Goal: Entertainment & Leisure: Consume media (video, audio)

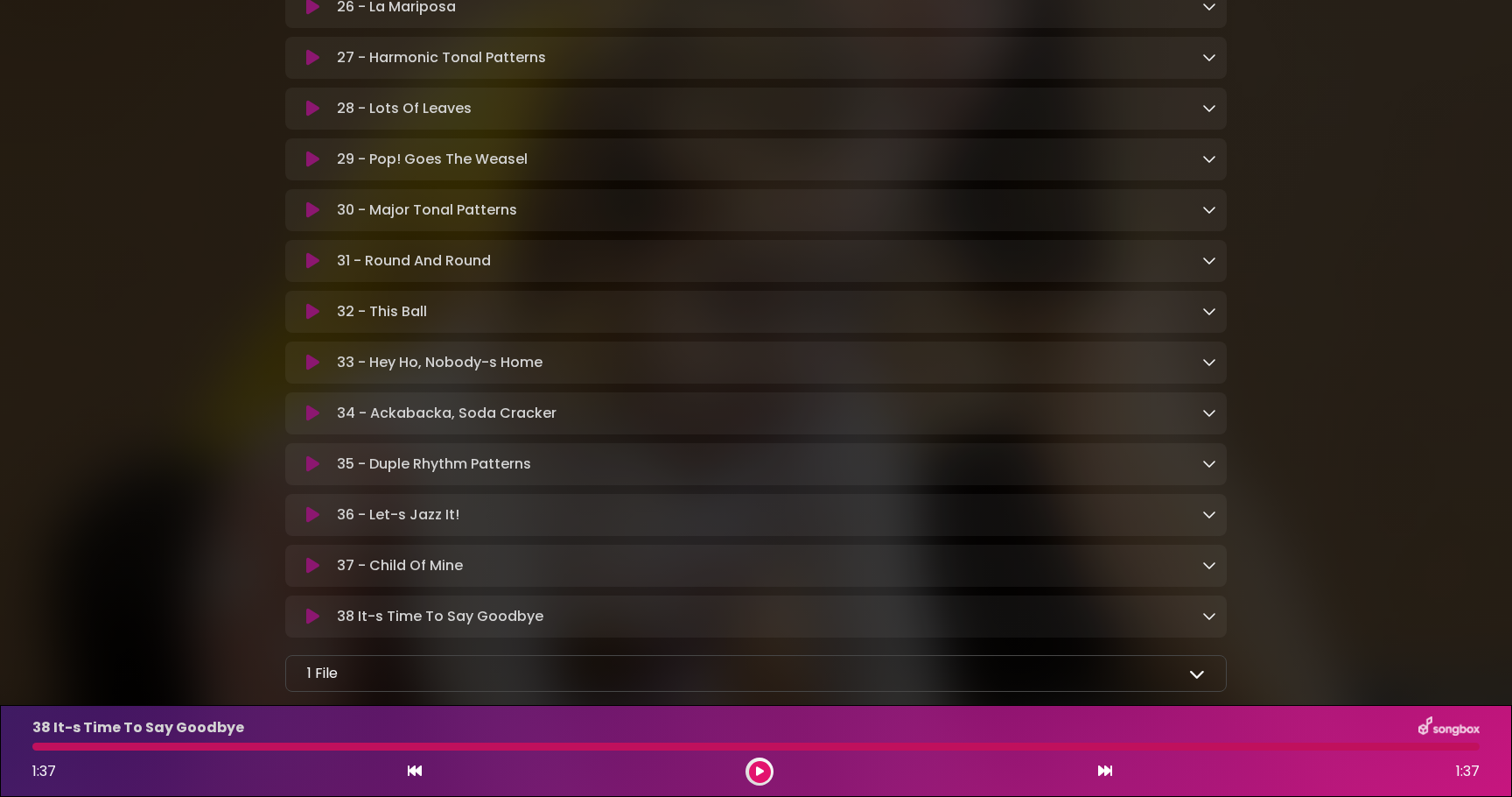
scroll to position [1761, 0]
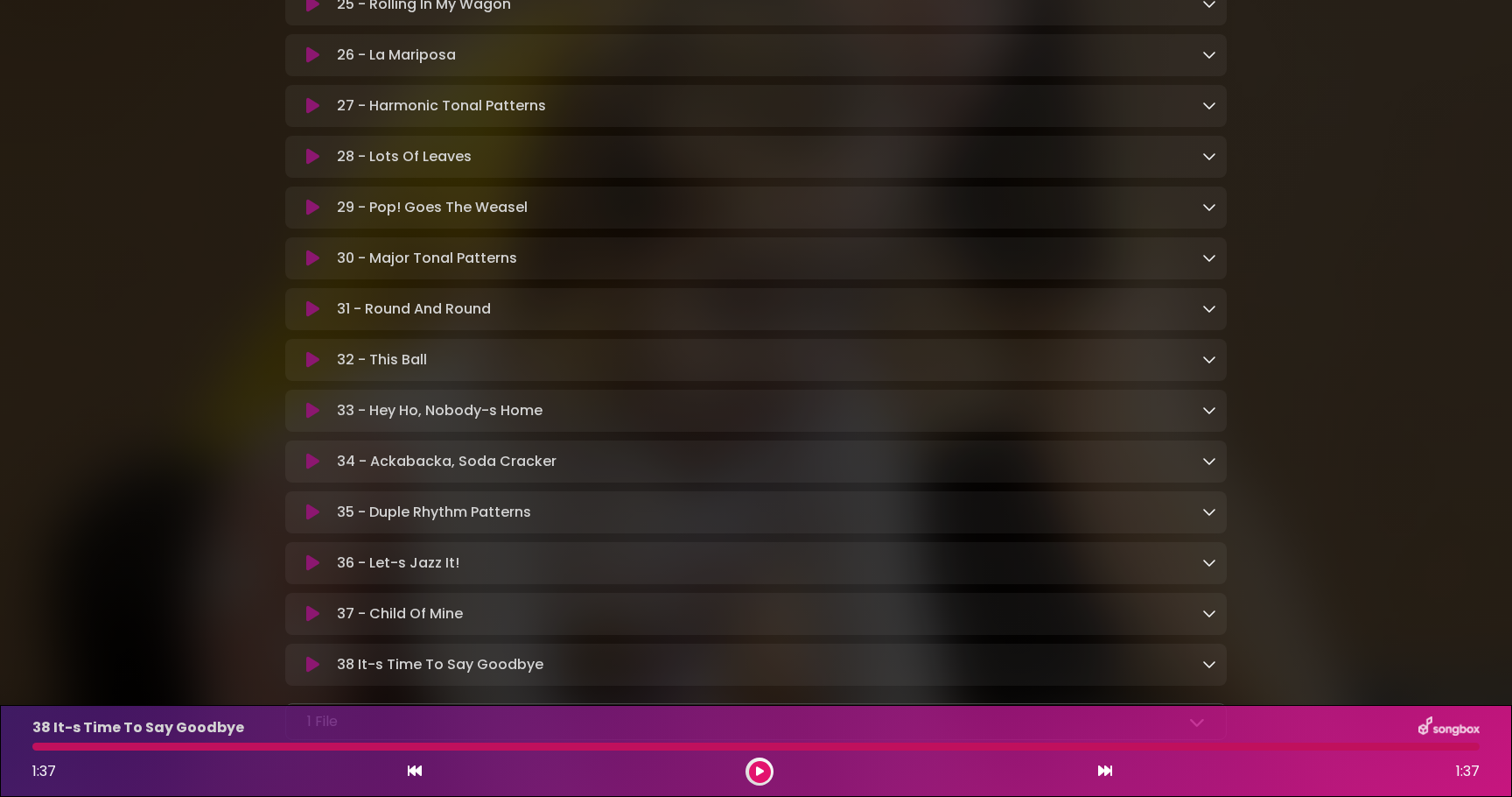
click at [315, 64] on icon at bounding box center [313, 55] width 13 height 18
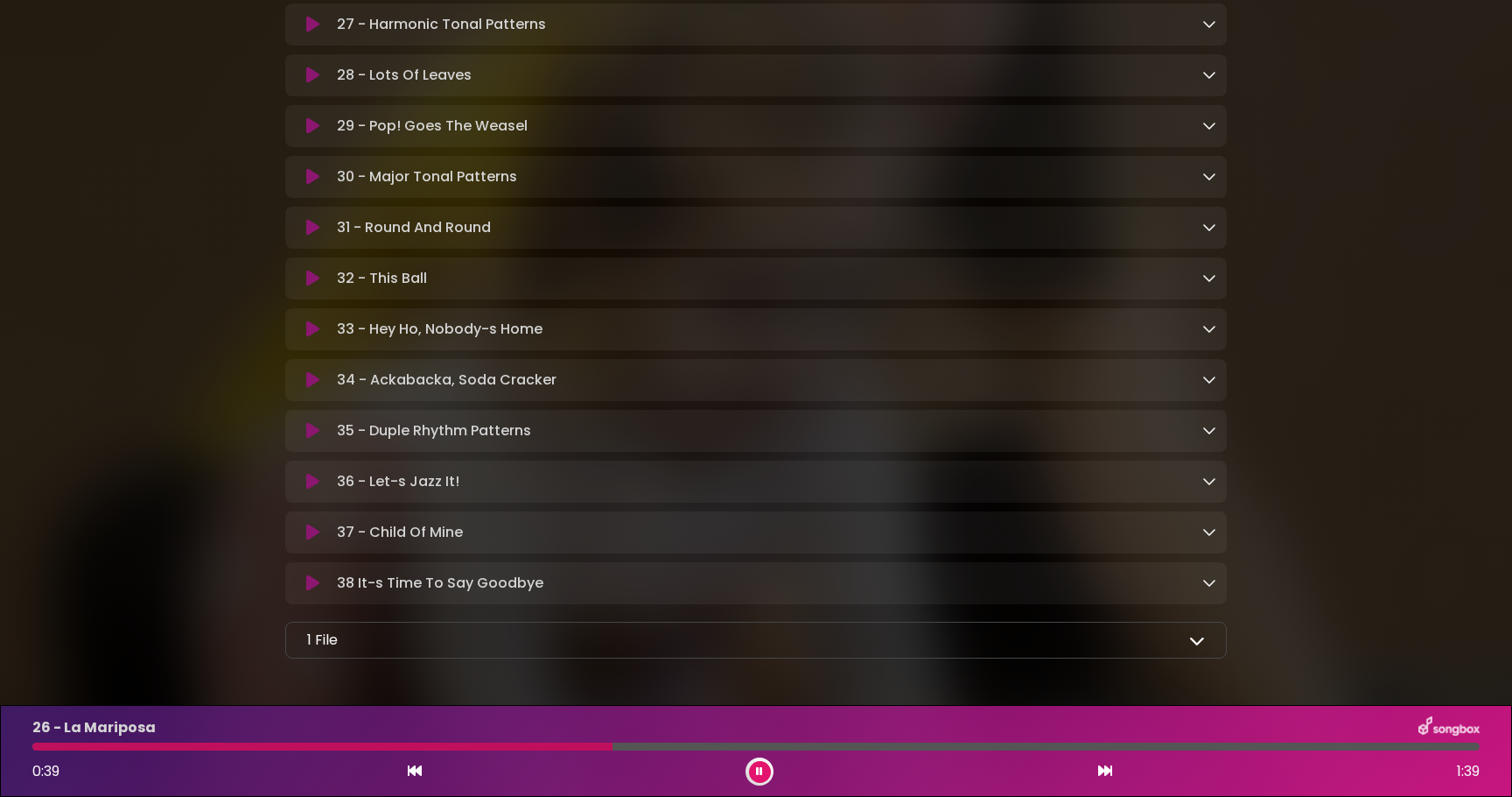
scroll to position [1927, 0]
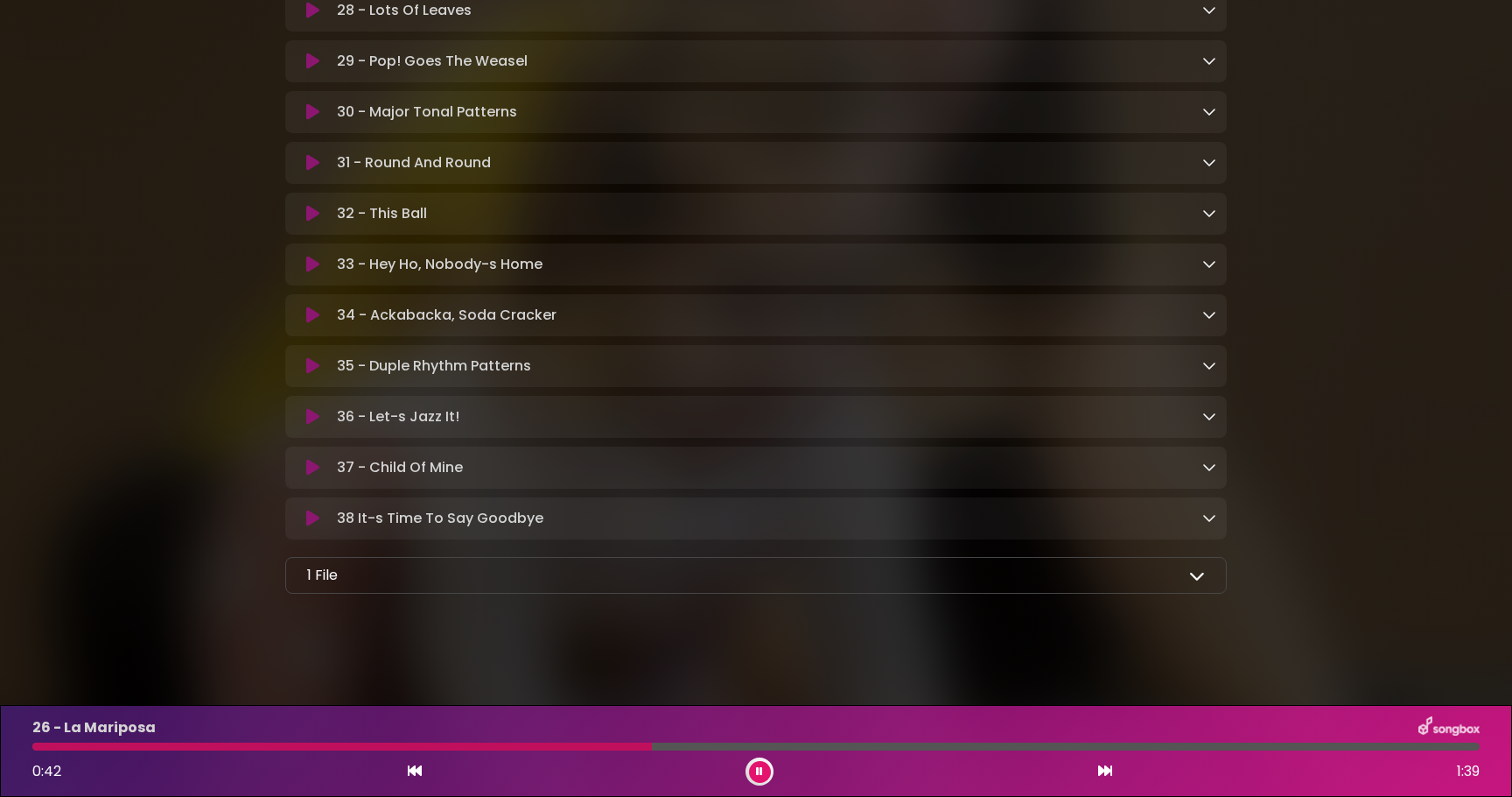
click at [309, 316] on icon at bounding box center [313, 315] width 13 height 18
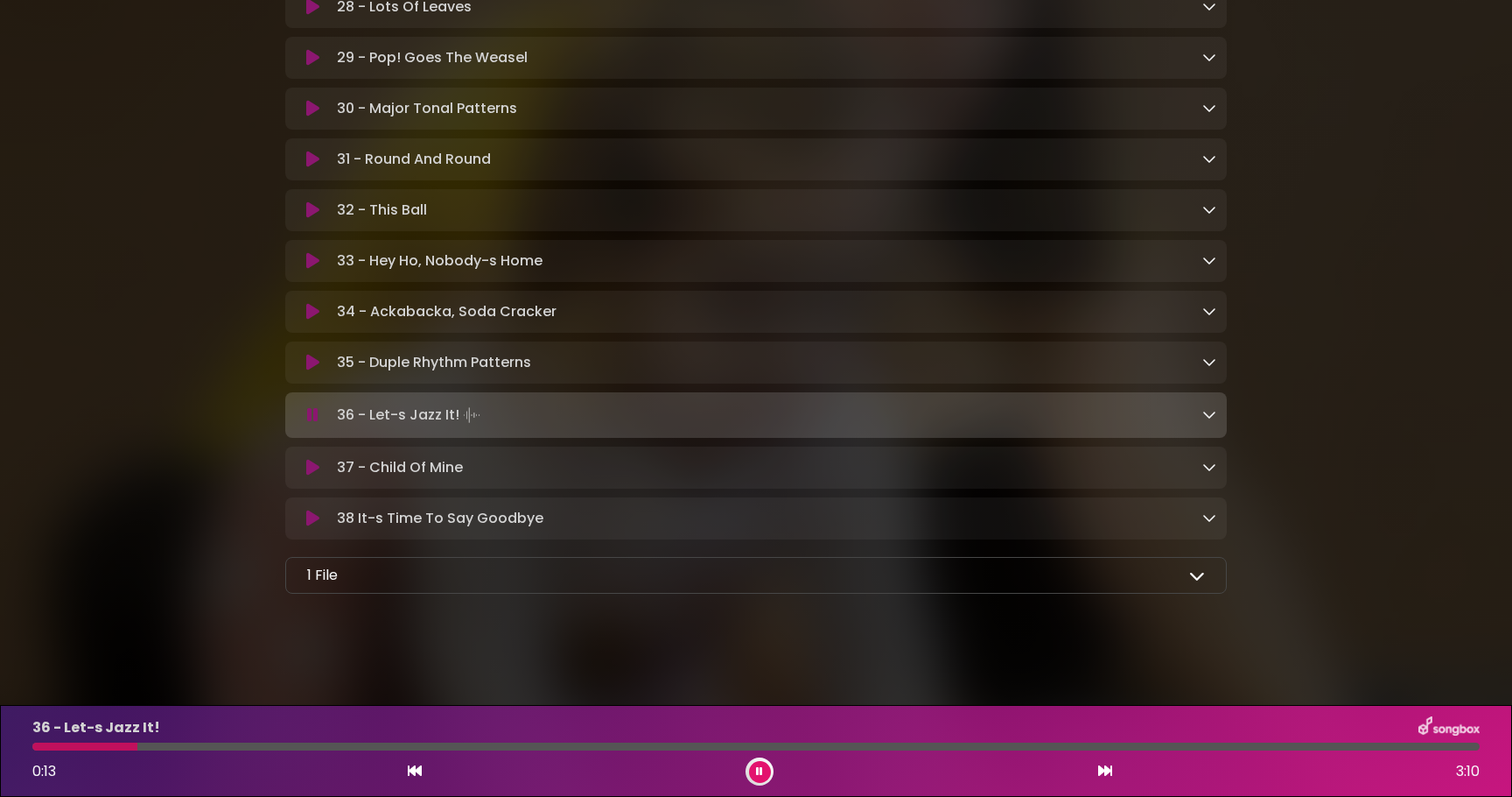
click at [309, 309] on icon at bounding box center [313, 311] width 13 height 18
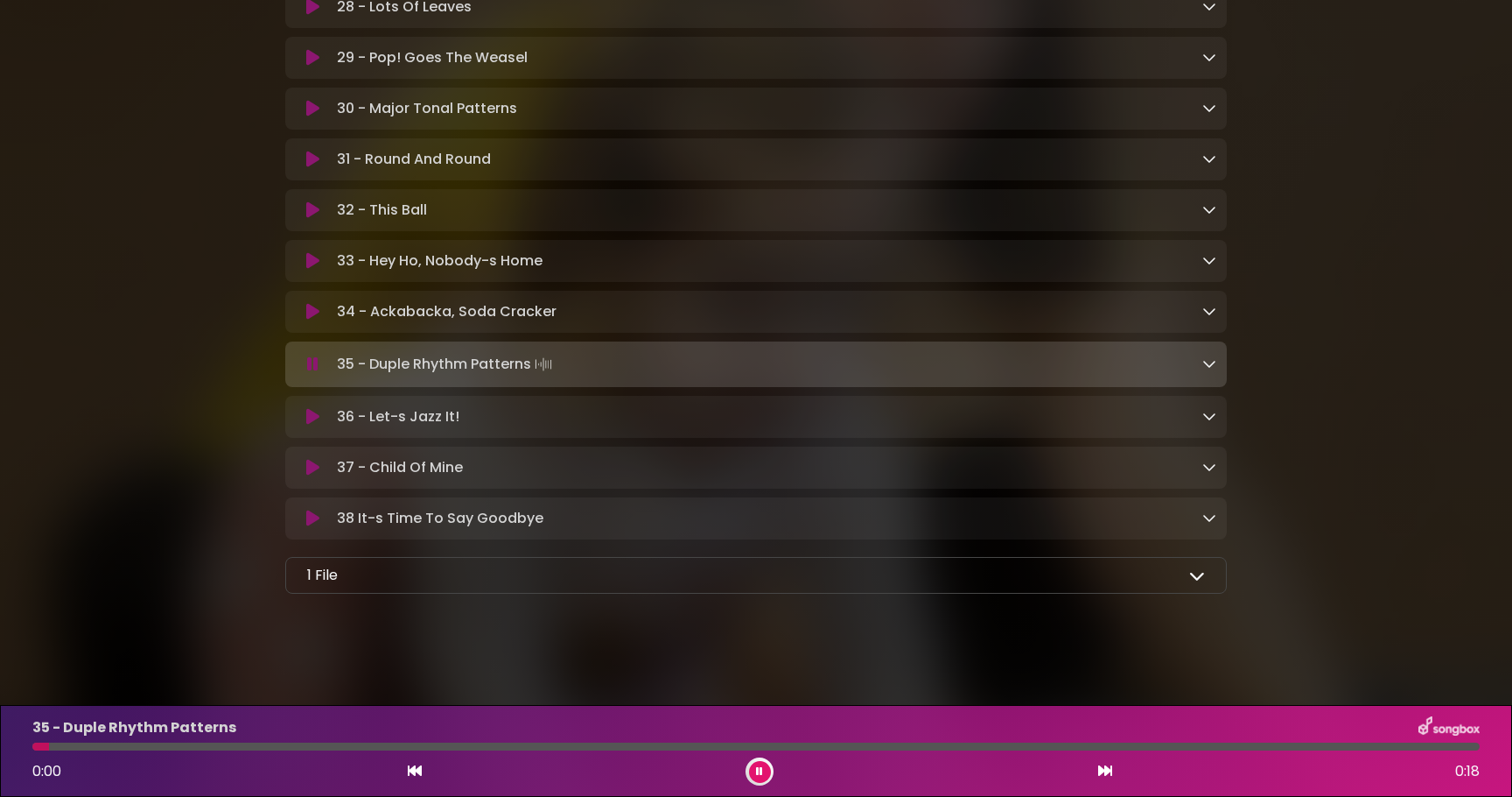
click at [316, 319] on icon at bounding box center [313, 311] width 13 height 18
click at [312, 375] on div "35 - Duple Rhythm Patterns Loading Track..." at bounding box center [756, 364] width 921 height 24
click at [322, 364] on button at bounding box center [313, 363] width 35 height 18
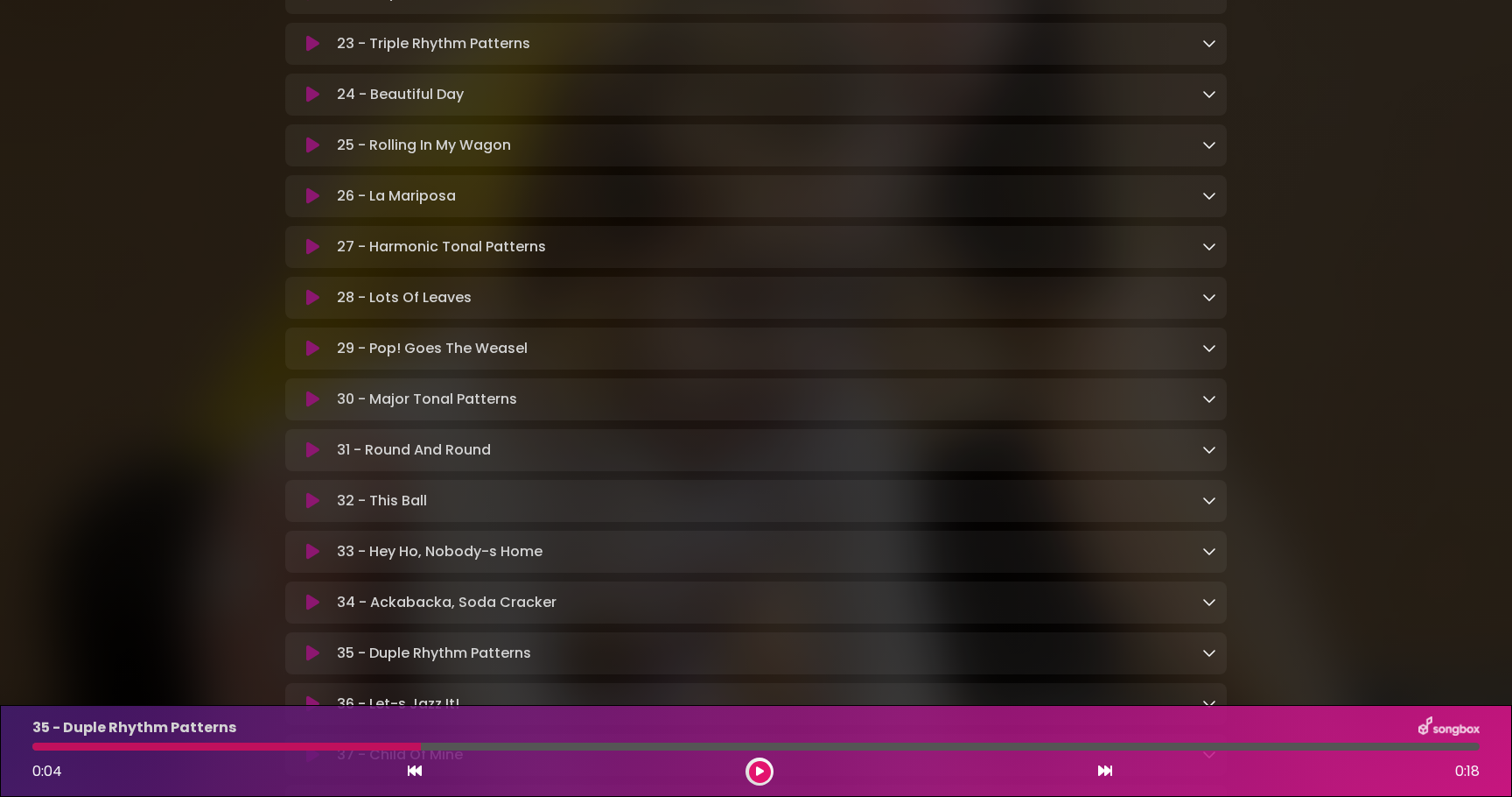
scroll to position [1612, 0]
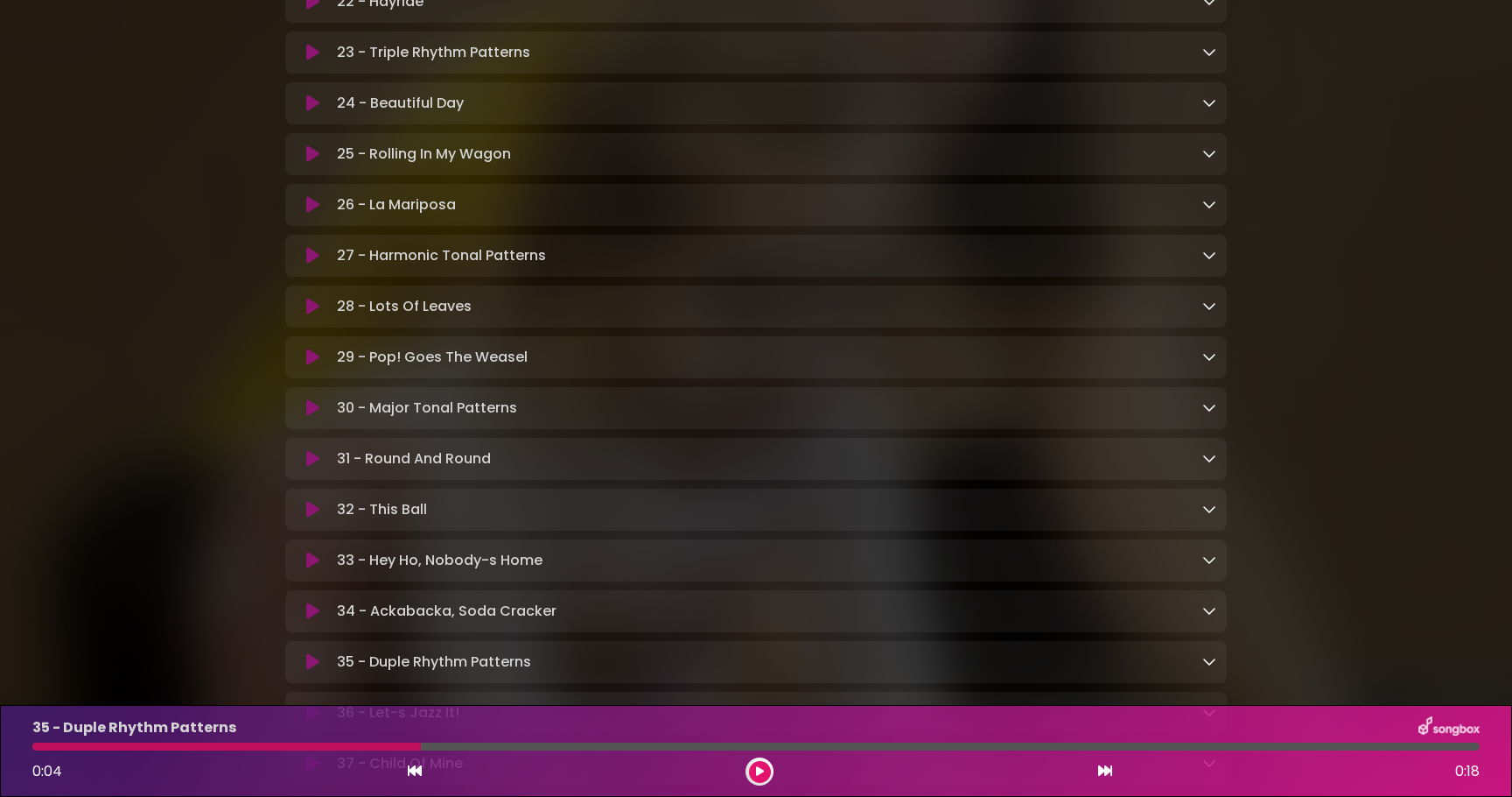
click at [307, 163] on icon at bounding box center [313, 154] width 13 height 18
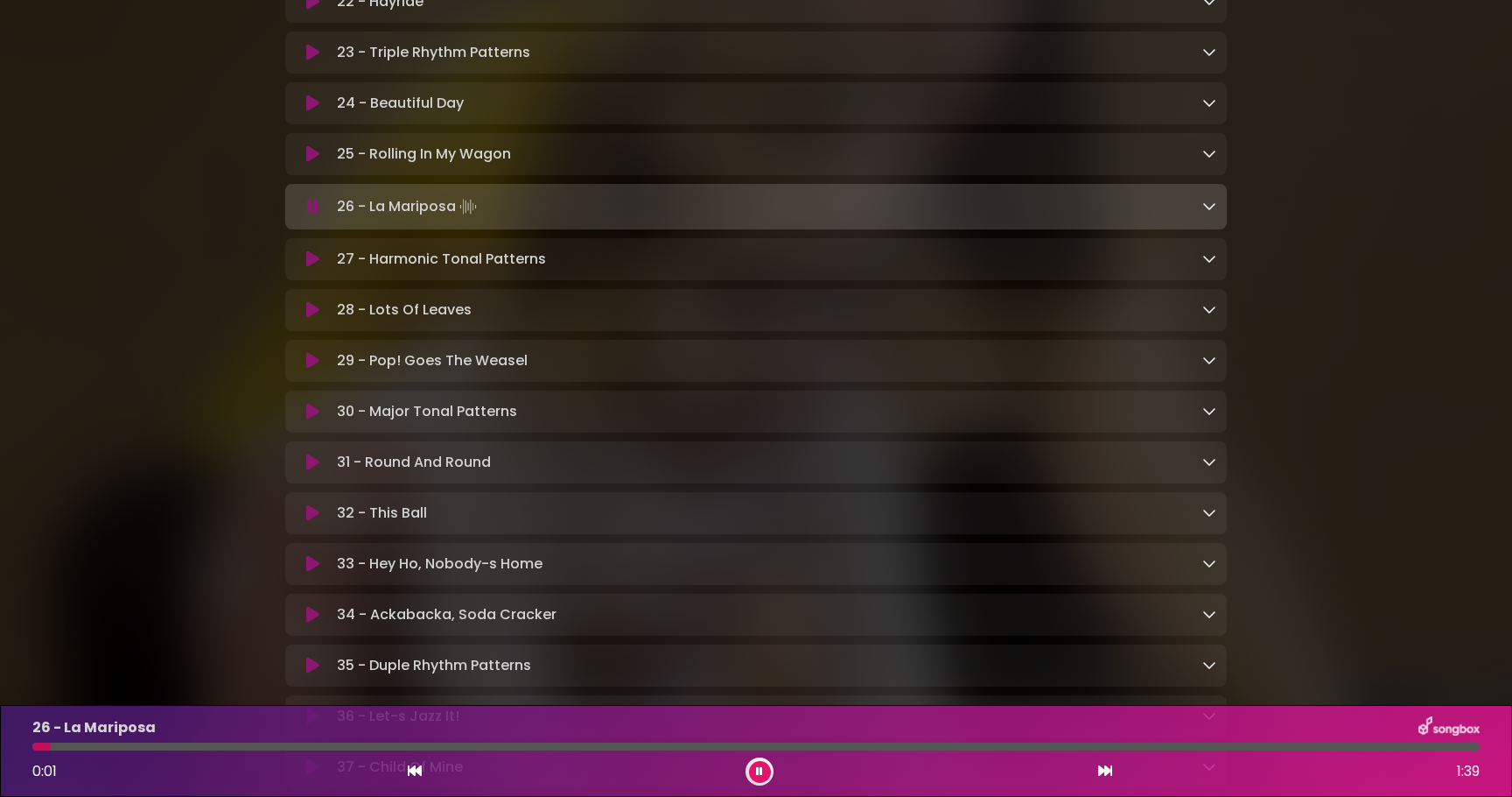
click at [306, 159] on icon at bounding box center [313, 154] width 13 height 18
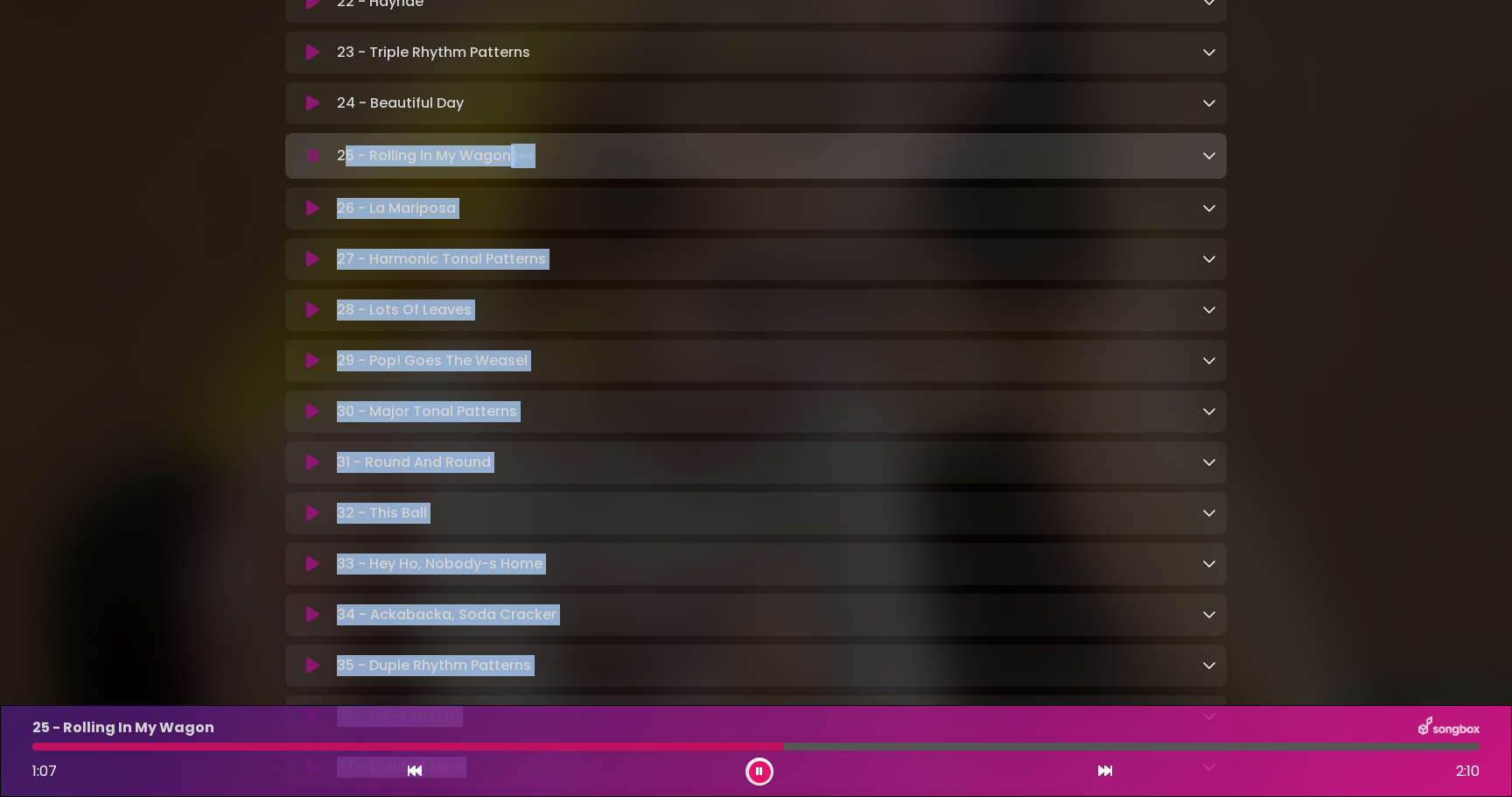
scroll to position [1927, 0]
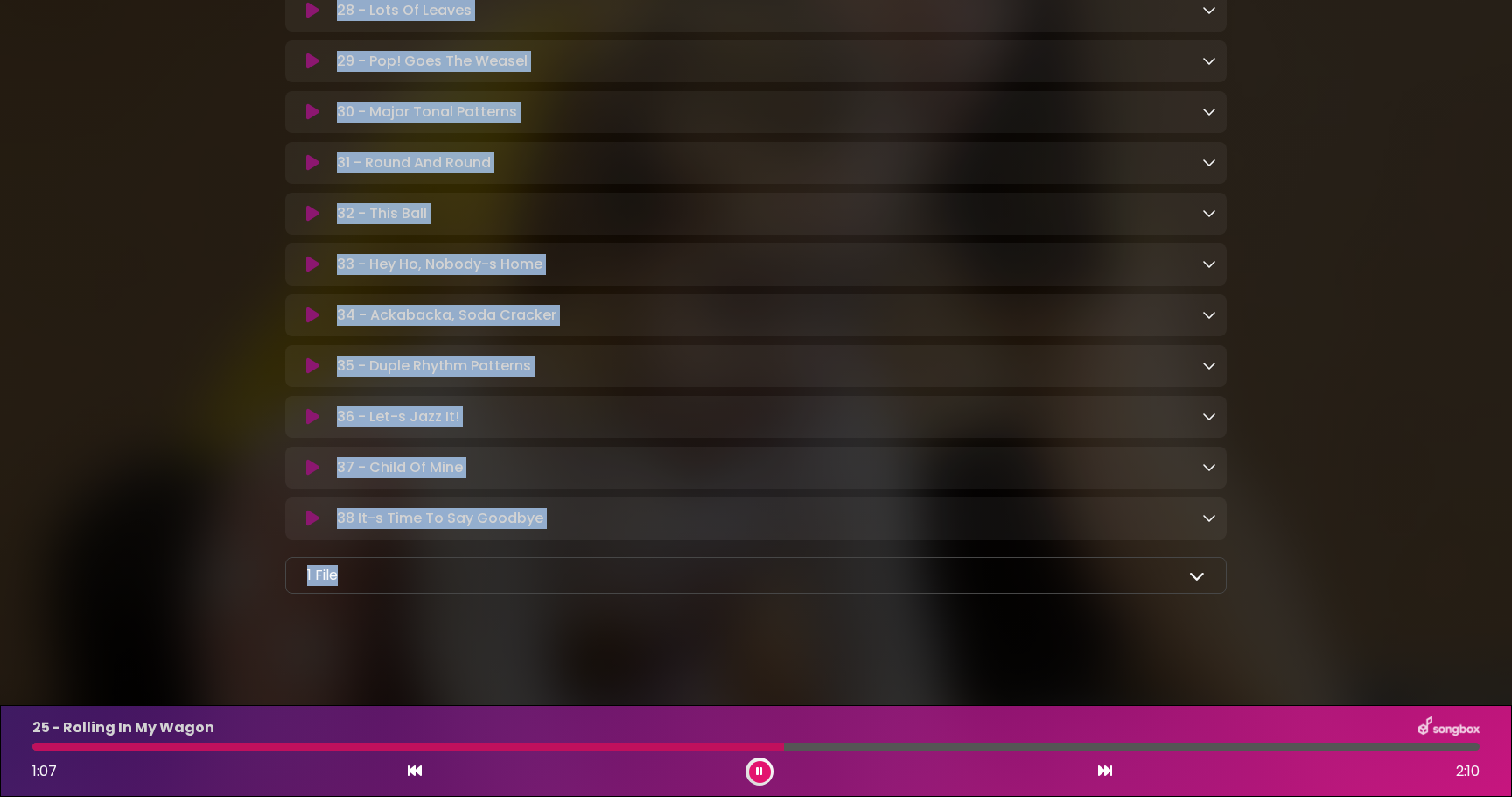
drag, startPoint x: 342, startPoint y: 167, endPoint x: 1156, endPoint y: 838, distance: 1054.9
click at [1156, 796] on html "× The GoldRound Family Materials Kids' MusicRound LLC MP3s Songbook" at bounding box center [756, 398] width 1512 height 797
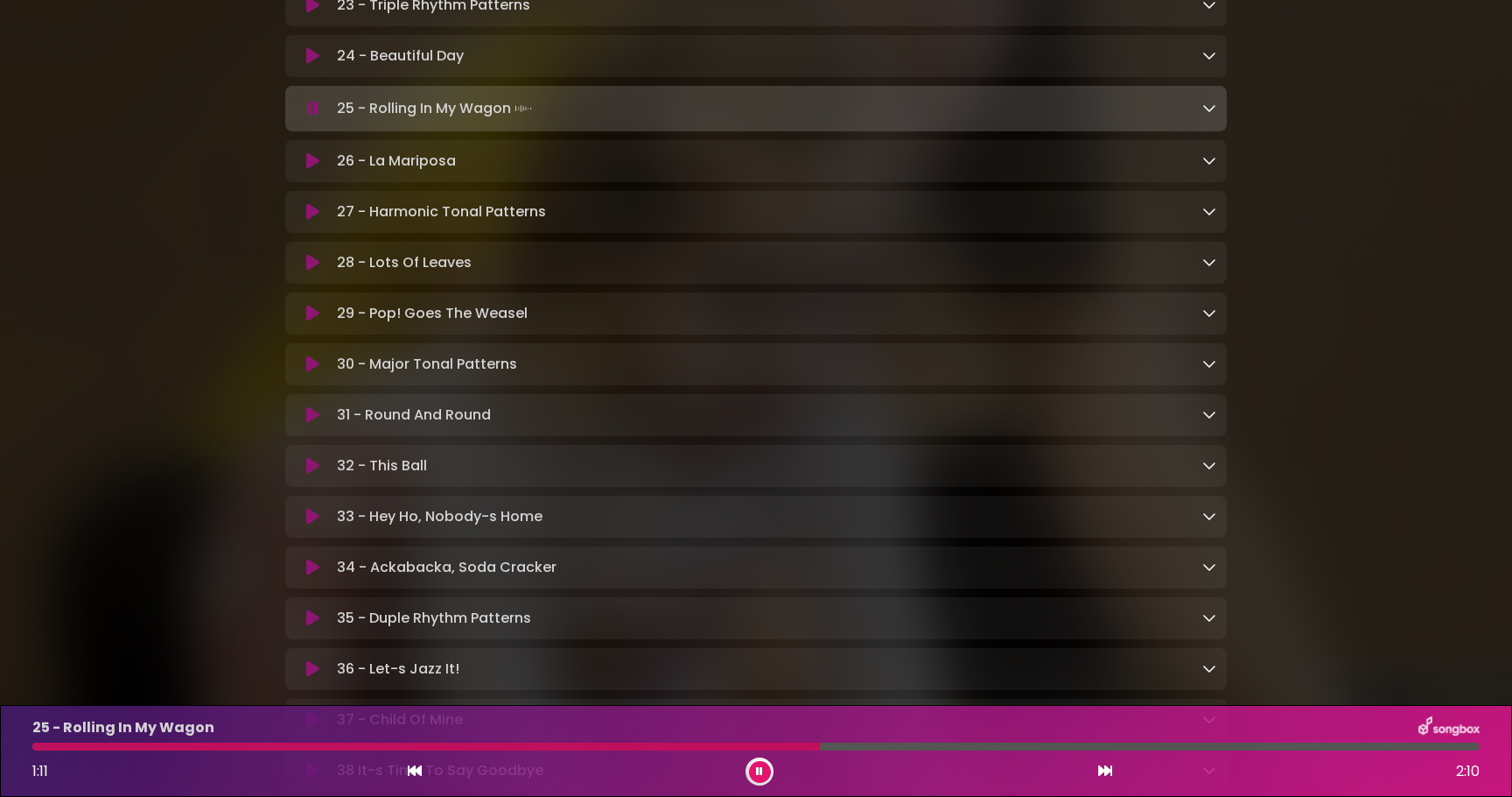
scroll to position [1658, 0]
click at [767, 770] on button at bounding box center [759, 771] width 21 height 21
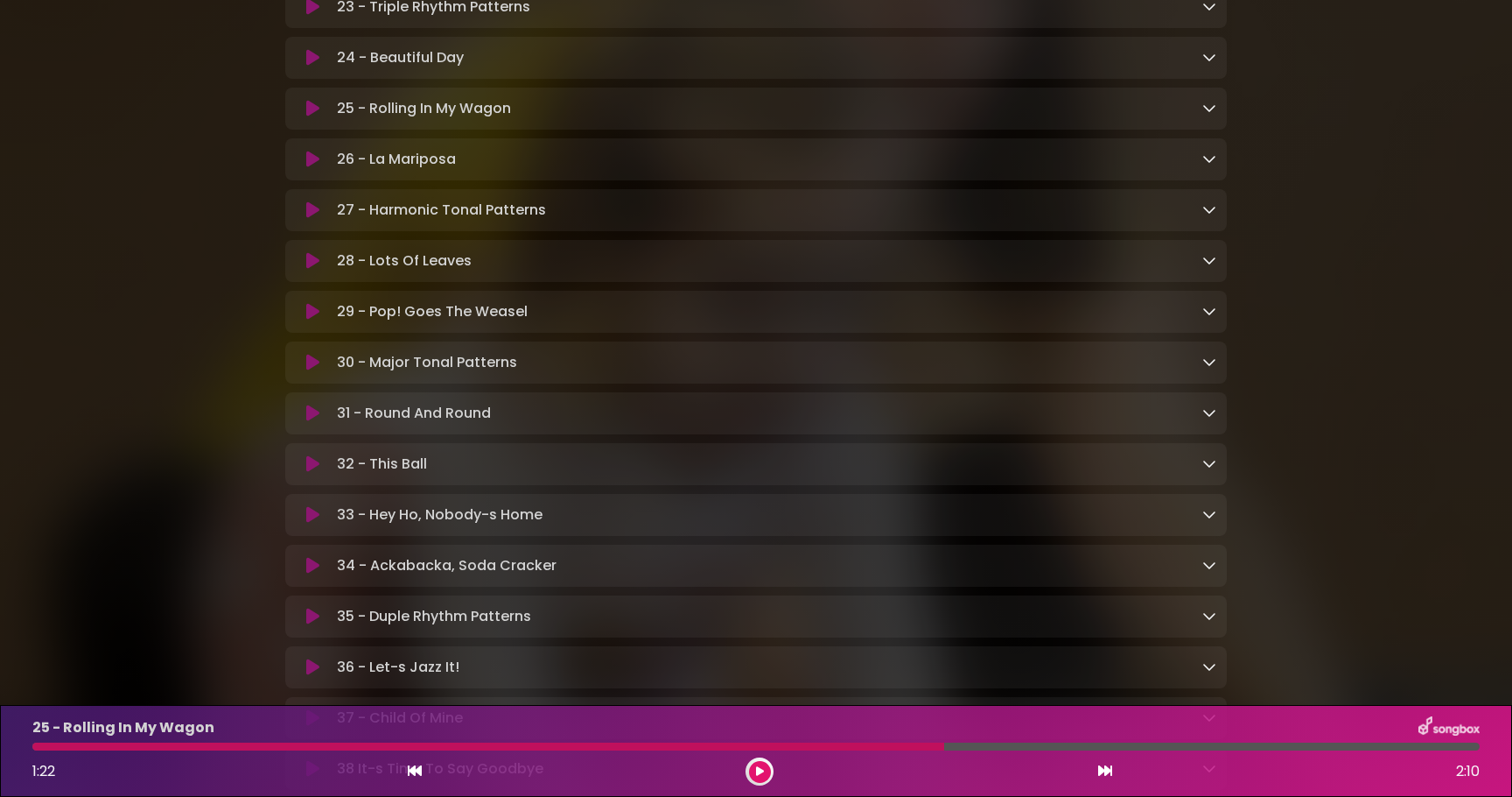
click at [767, 770] on button at bounding box center [759, 771] width 21 height 21
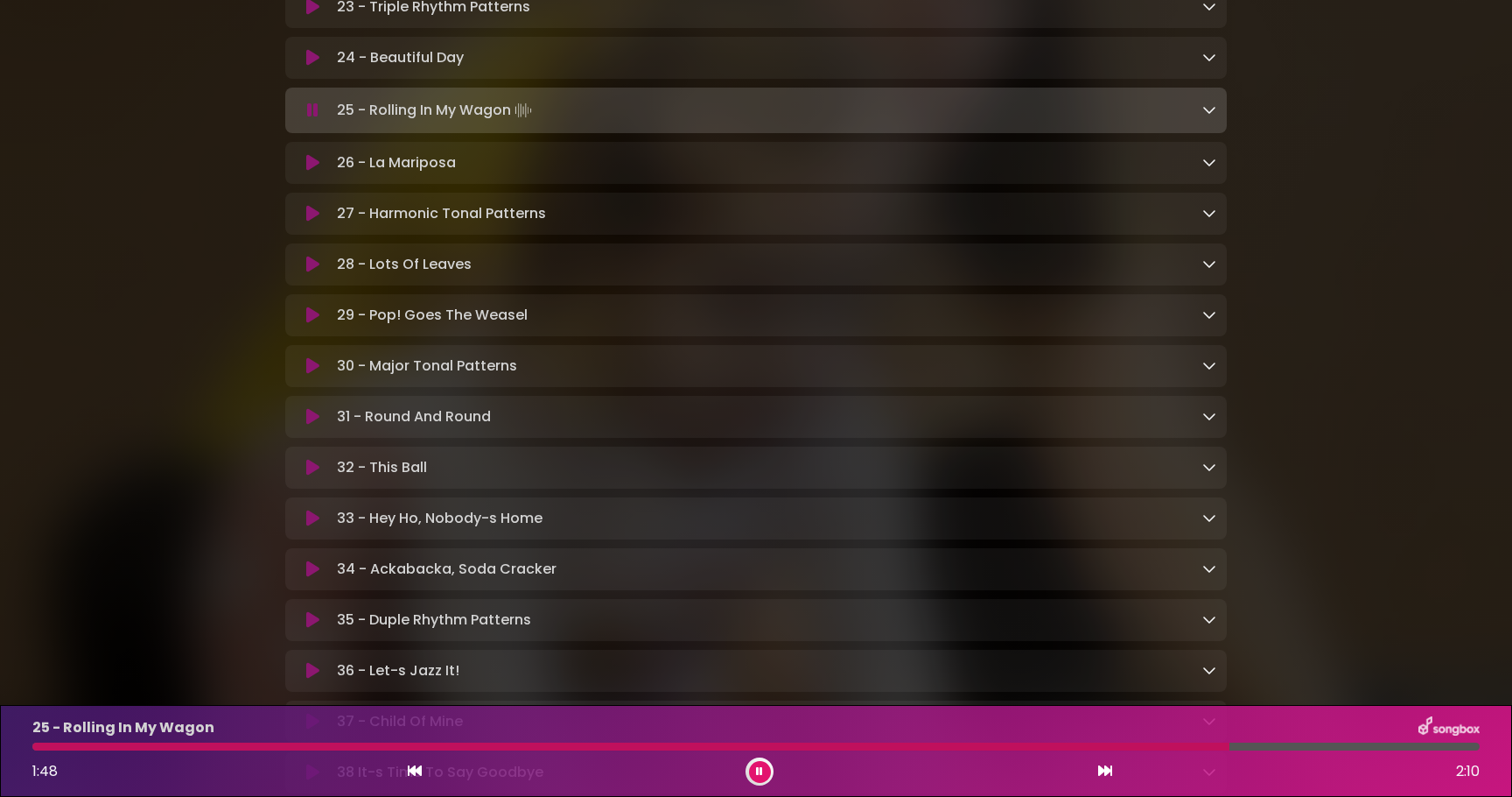
click at [760, 774] on icon at bounding box center [759, 771] width 7 height 10
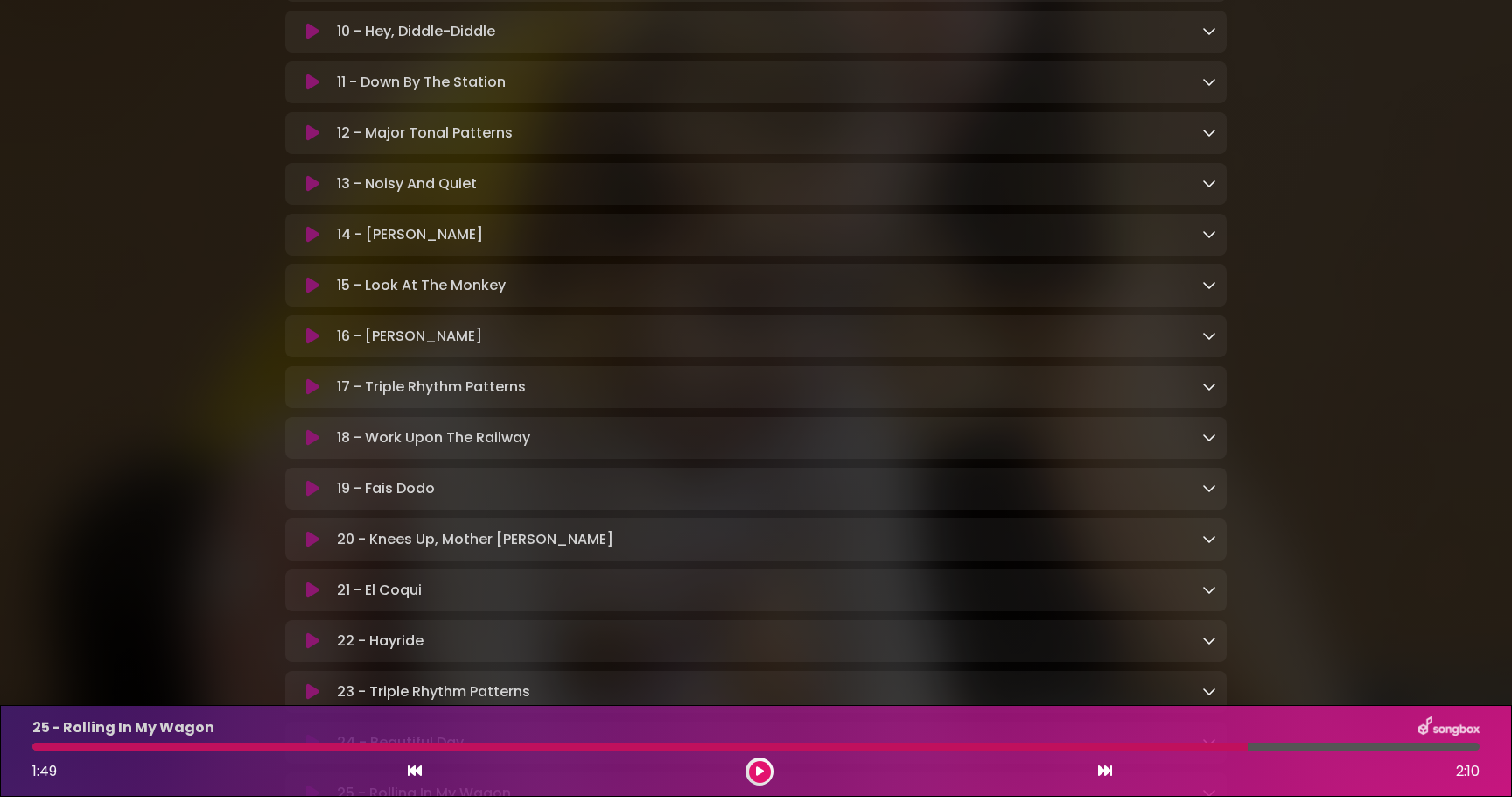
scroll to position [972, 0]
click at [314, 243] on icon at bounding box center [313, 235] width 13 height 18
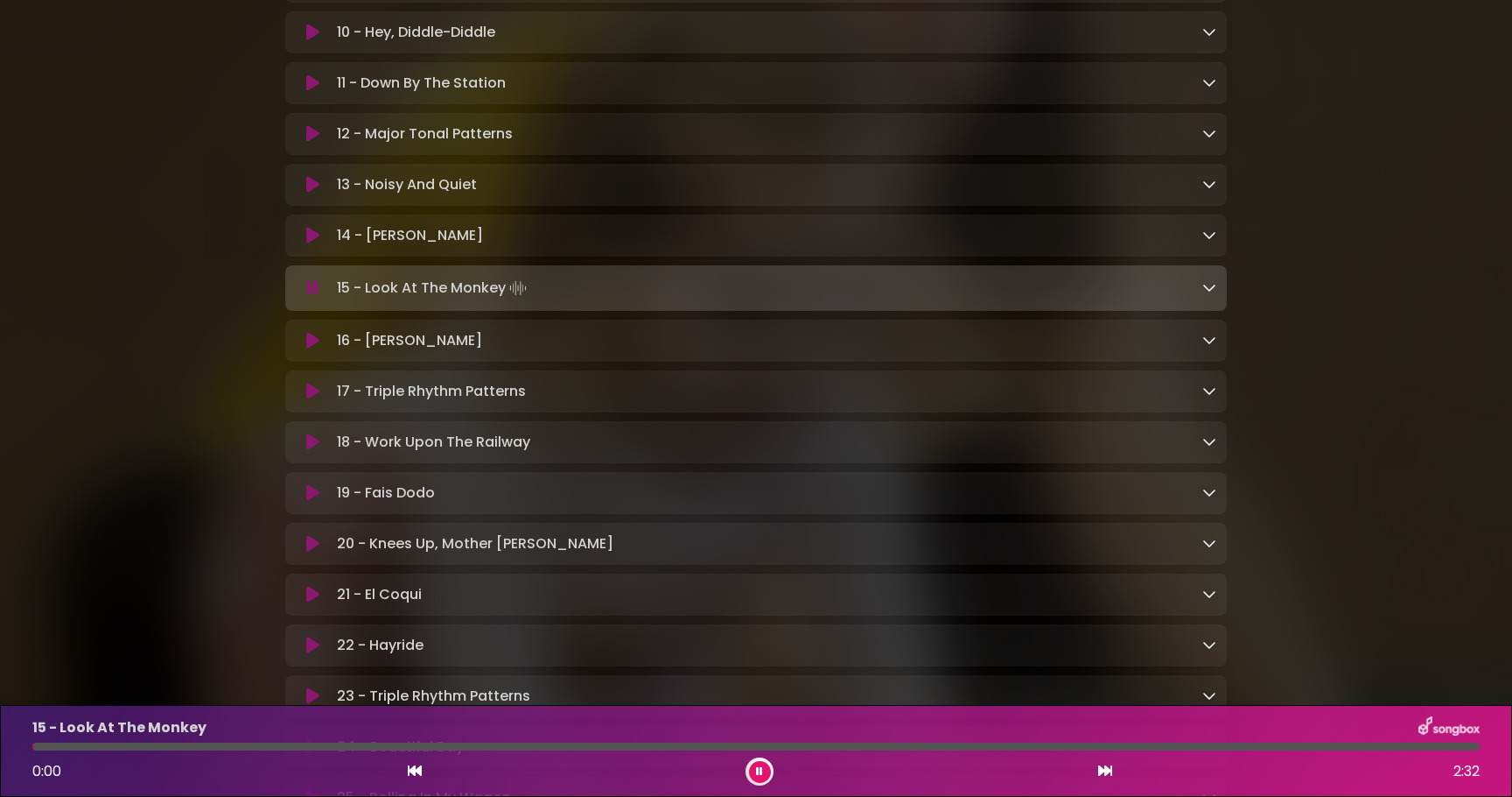
click at [308, 240] on icon at bounding box center [313, 235] width 13 height 18
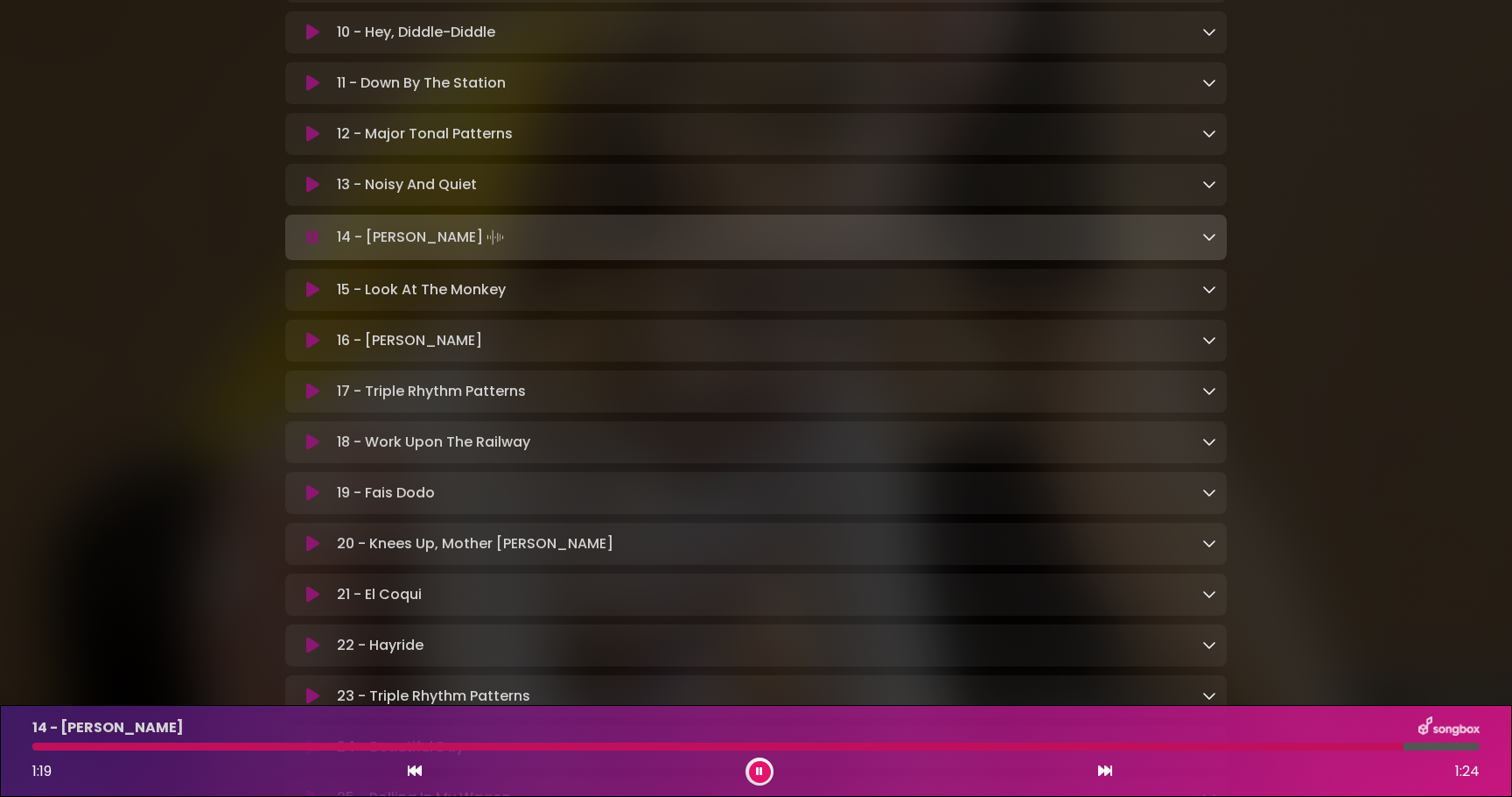
click at [583, 790] on div "14 - [PERSON_NAME] 1:19 1:24" at bounding box center [756, 750] width 1512 height 92
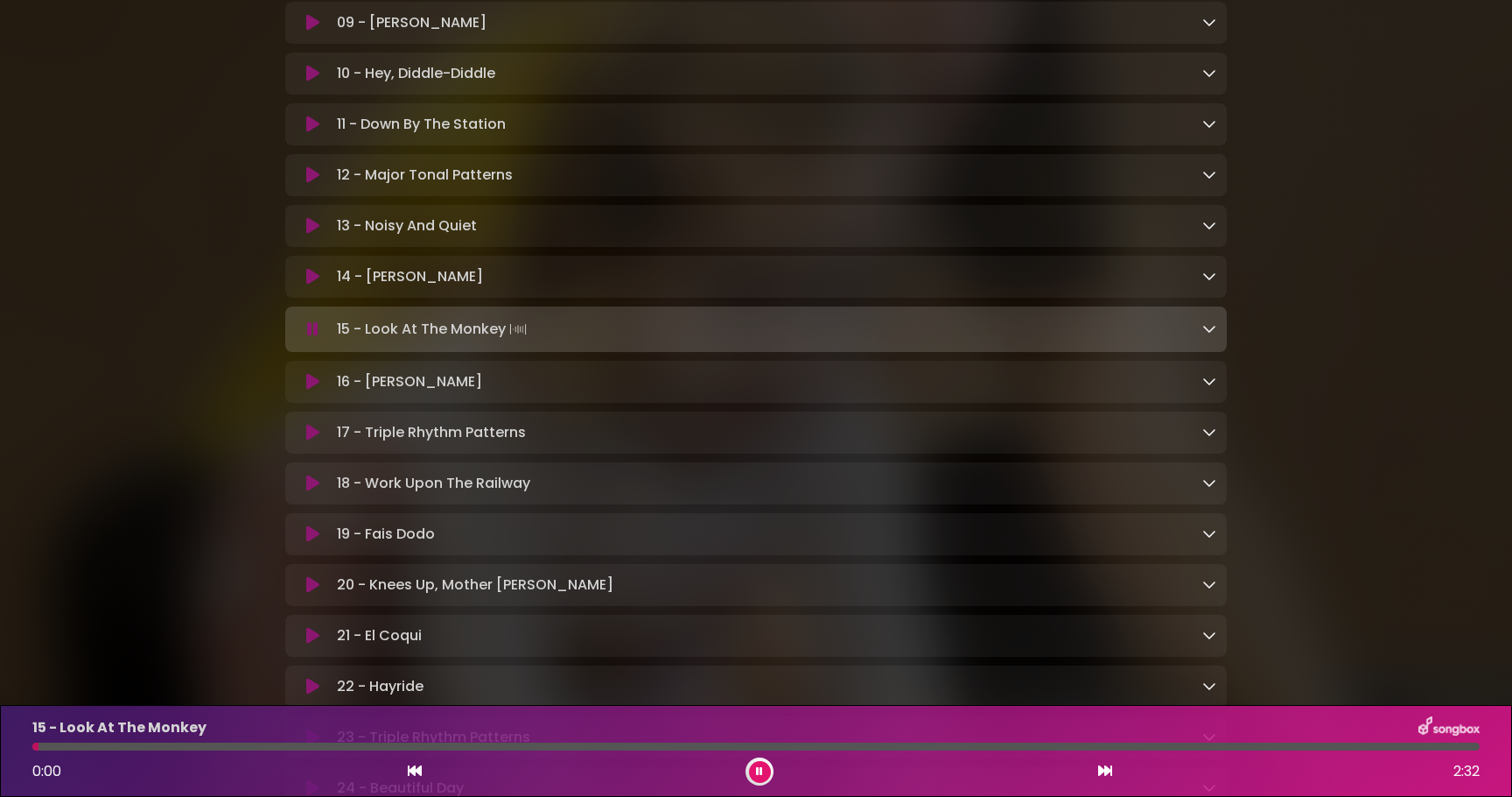
click at [322, 284] on button at bounding box center [313, 277] width 35 height 18
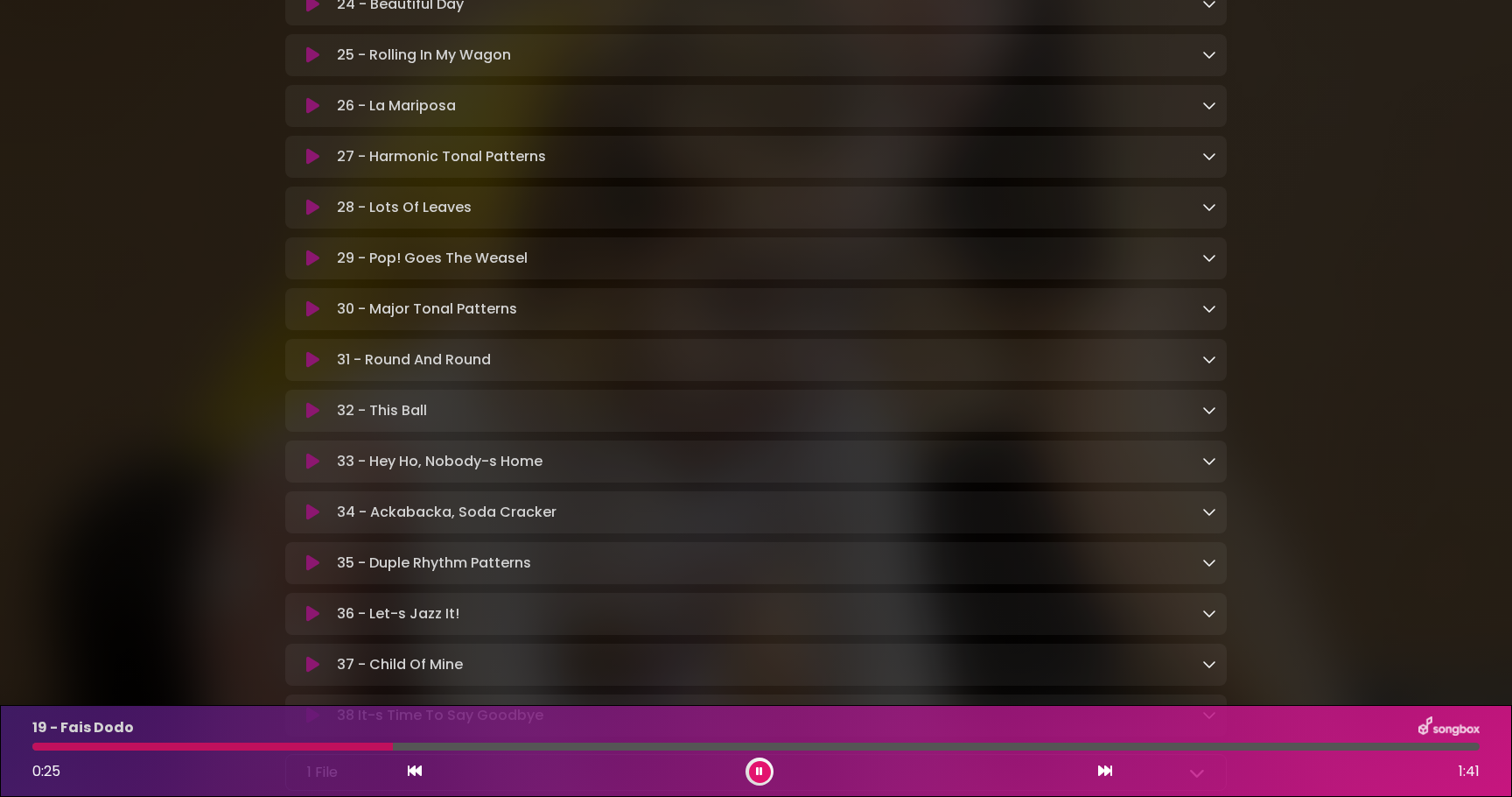
scroll to position [1704, 0]
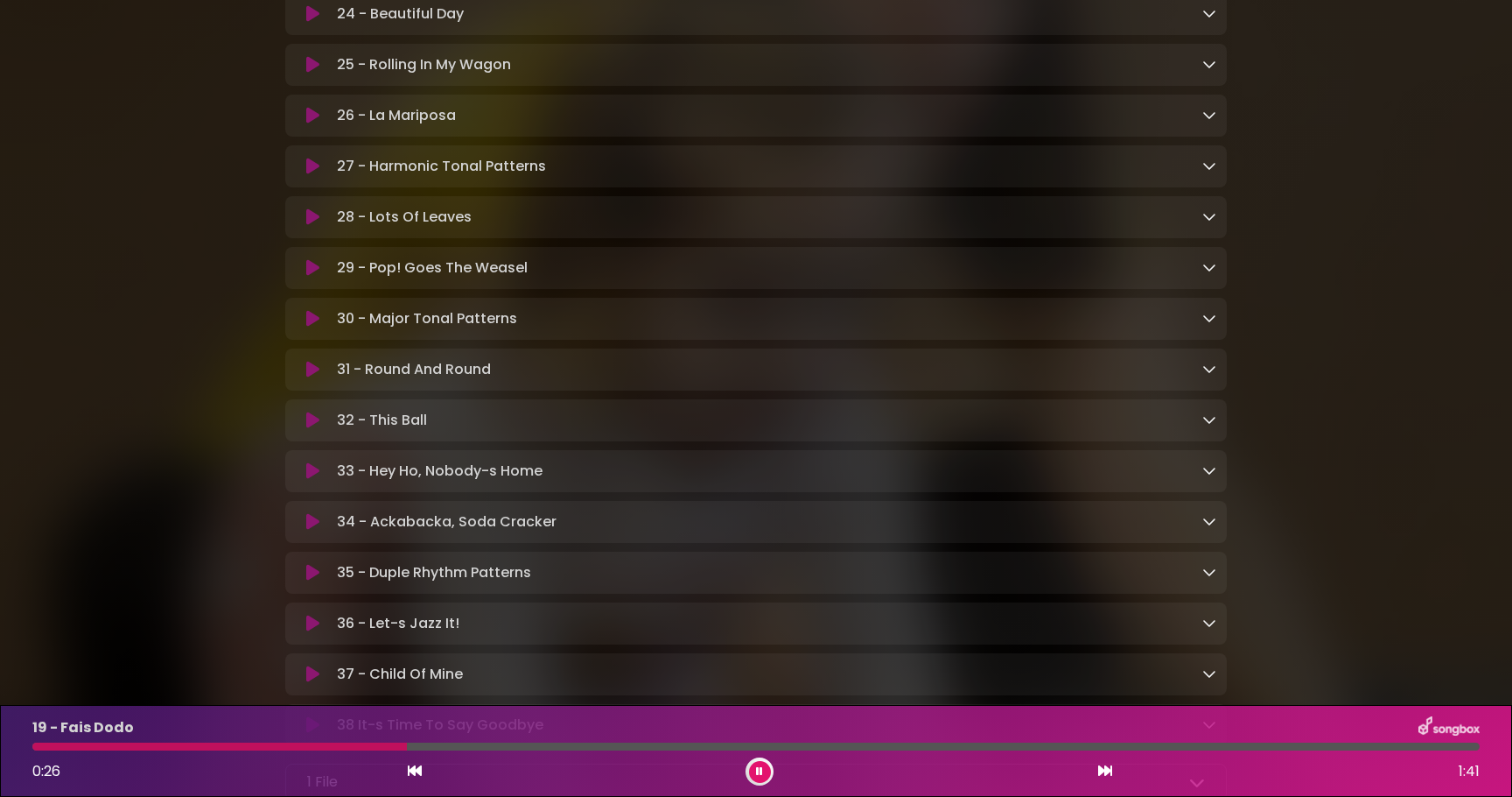
click at [309, 277] on icon at bounding box center [313, 267] width 13 height 18
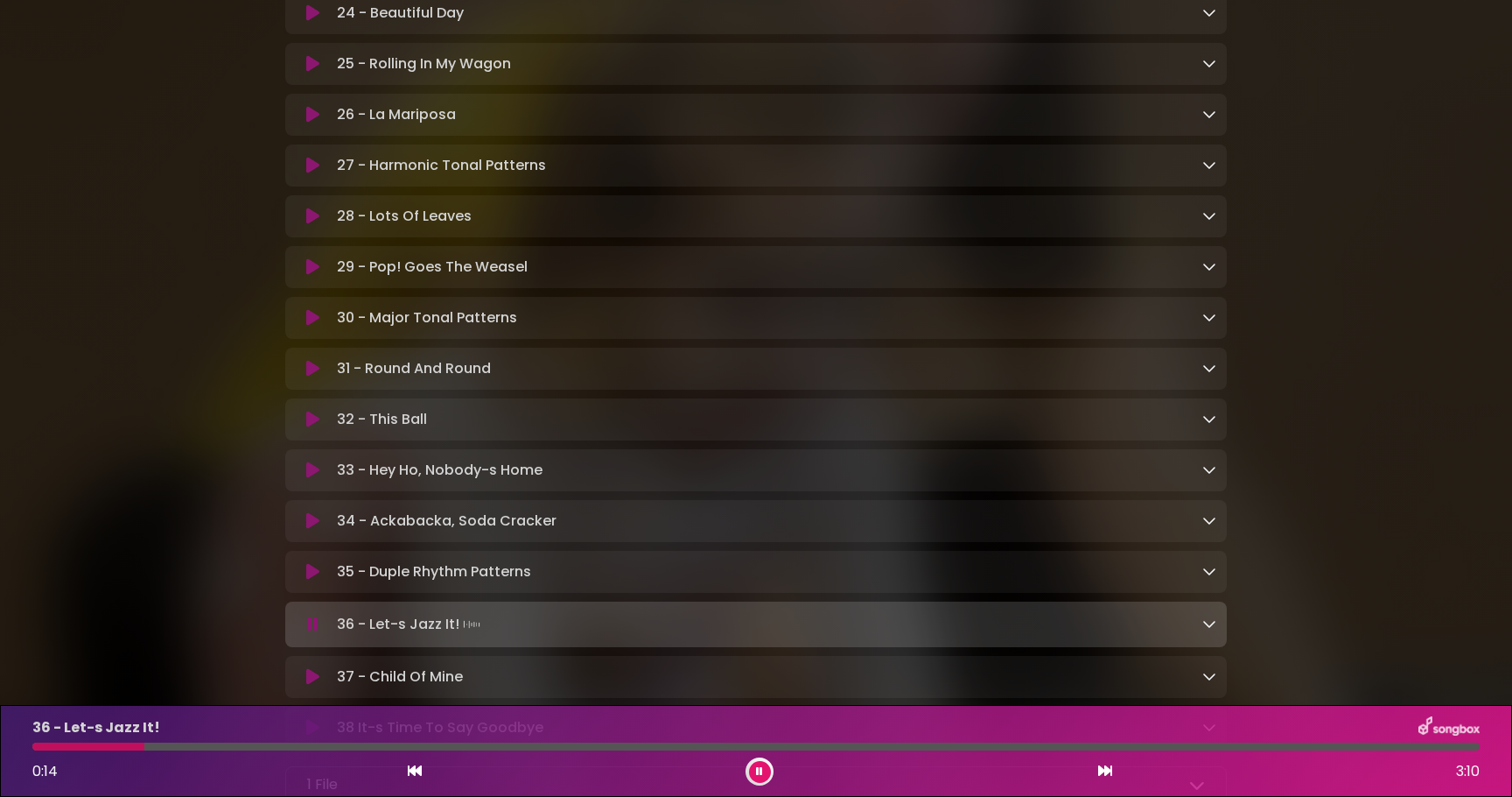
click at [755, 768] on button at bounding box center [759, 771] width 21 height 21
